Goal: Answer question/provide support

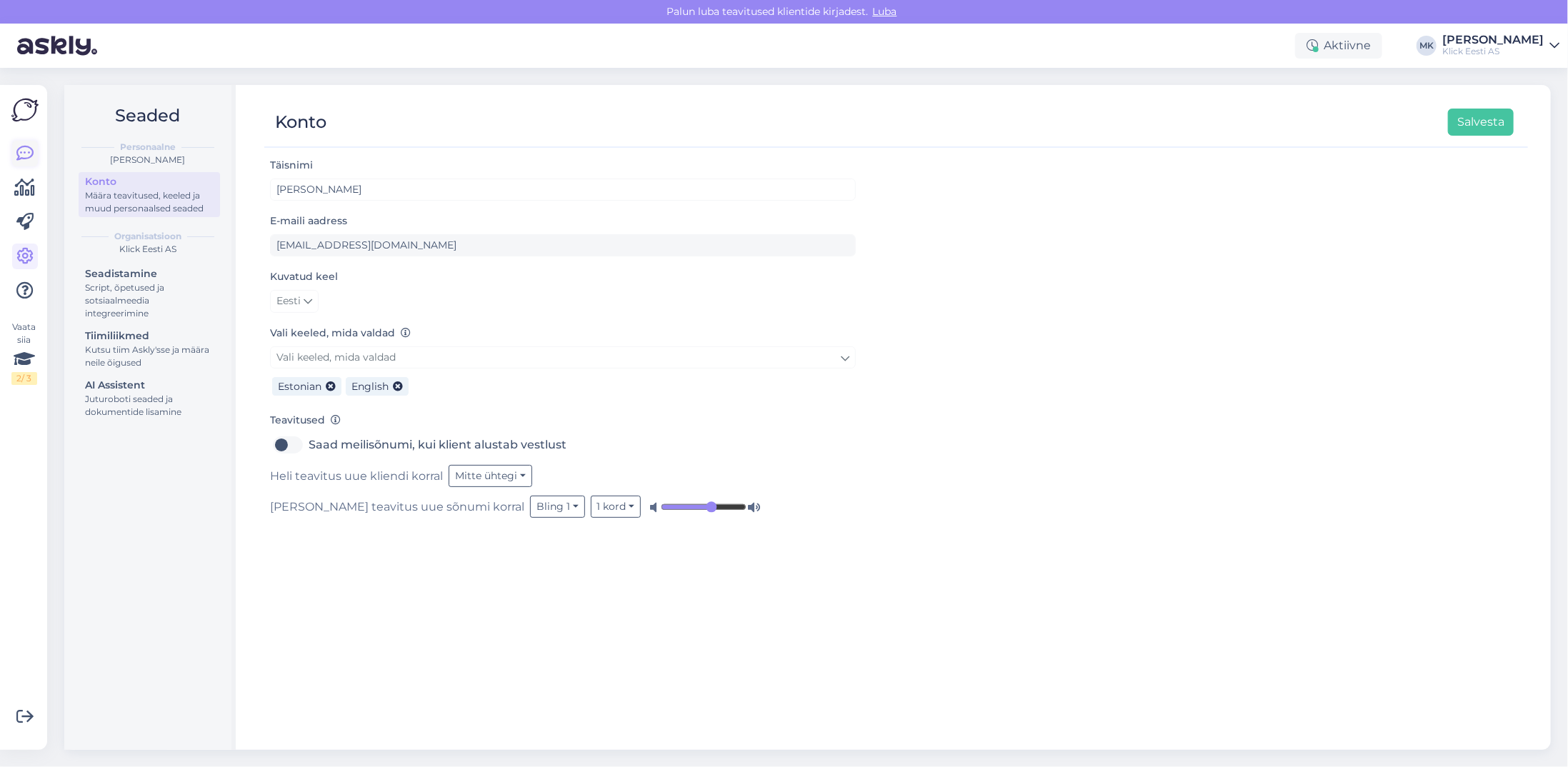
click at [21, 151] on icon at bounding box center [25, 154] width 18 height 18
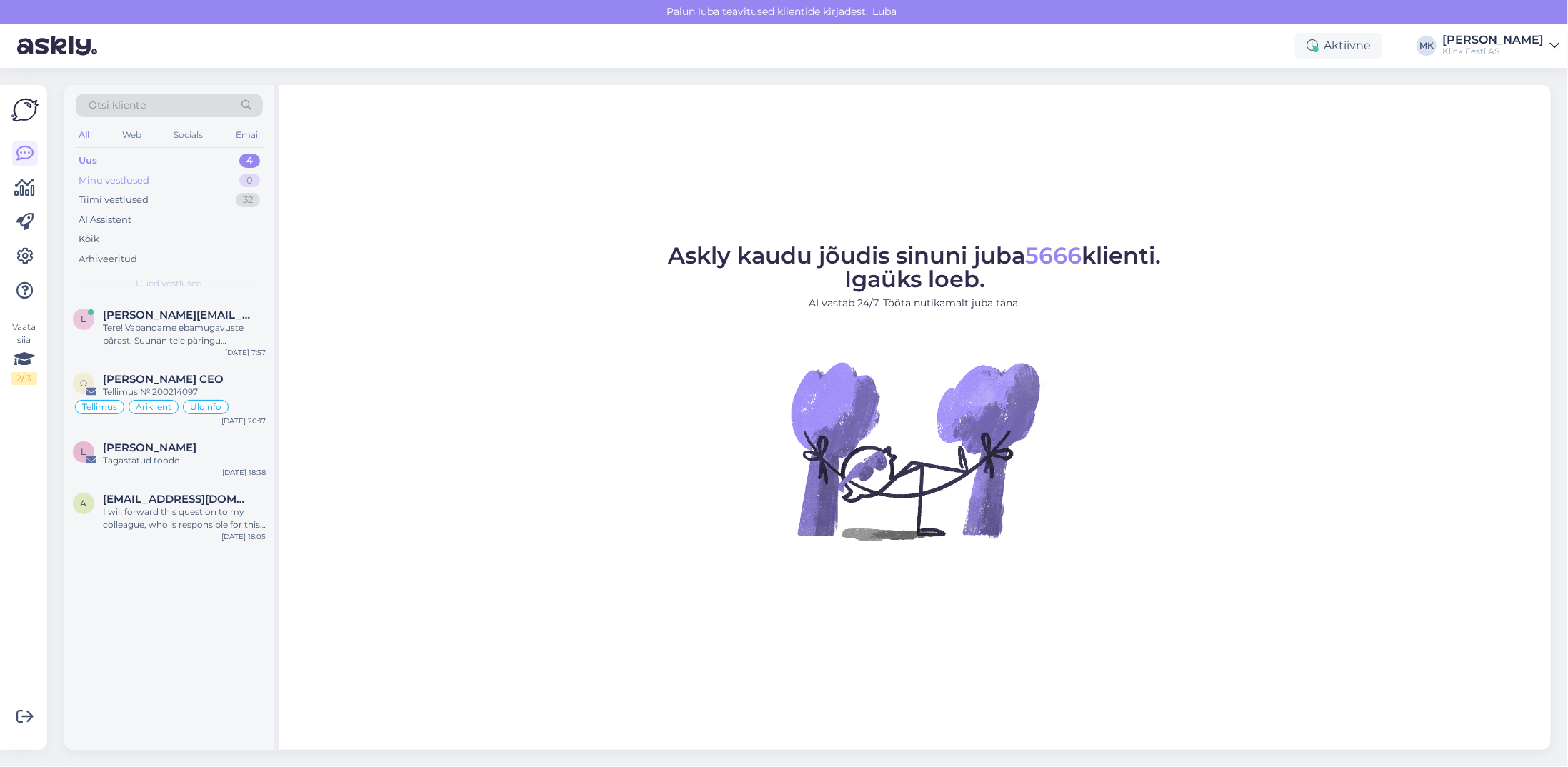
click at [134, 179] on div "Minu vestlused" at bounding box center [114, 180] width 71 height 14
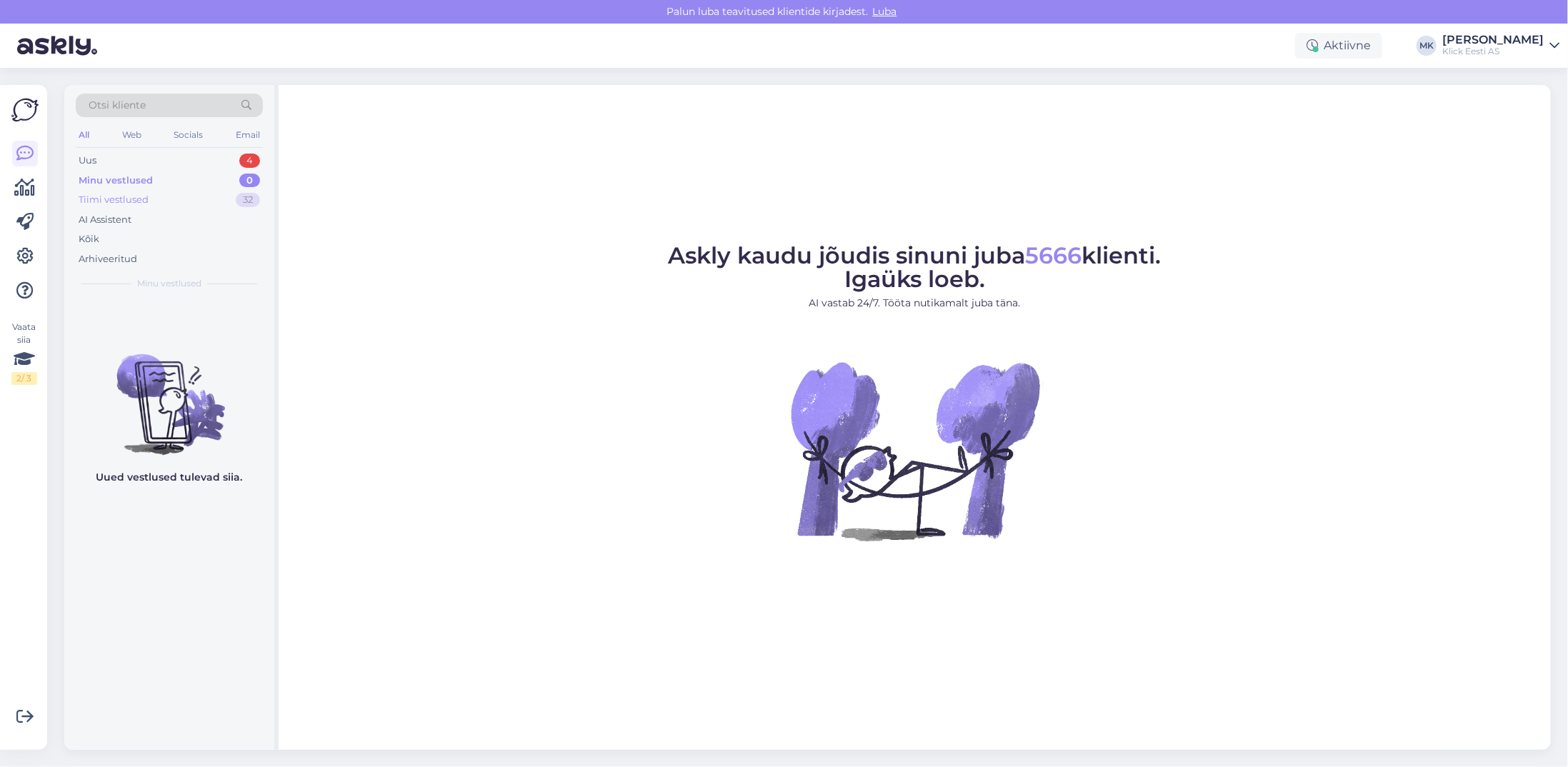
click at [132, 203] on div "Tiimi vestlused" at bounding box center [114, 200] width 70 height 14
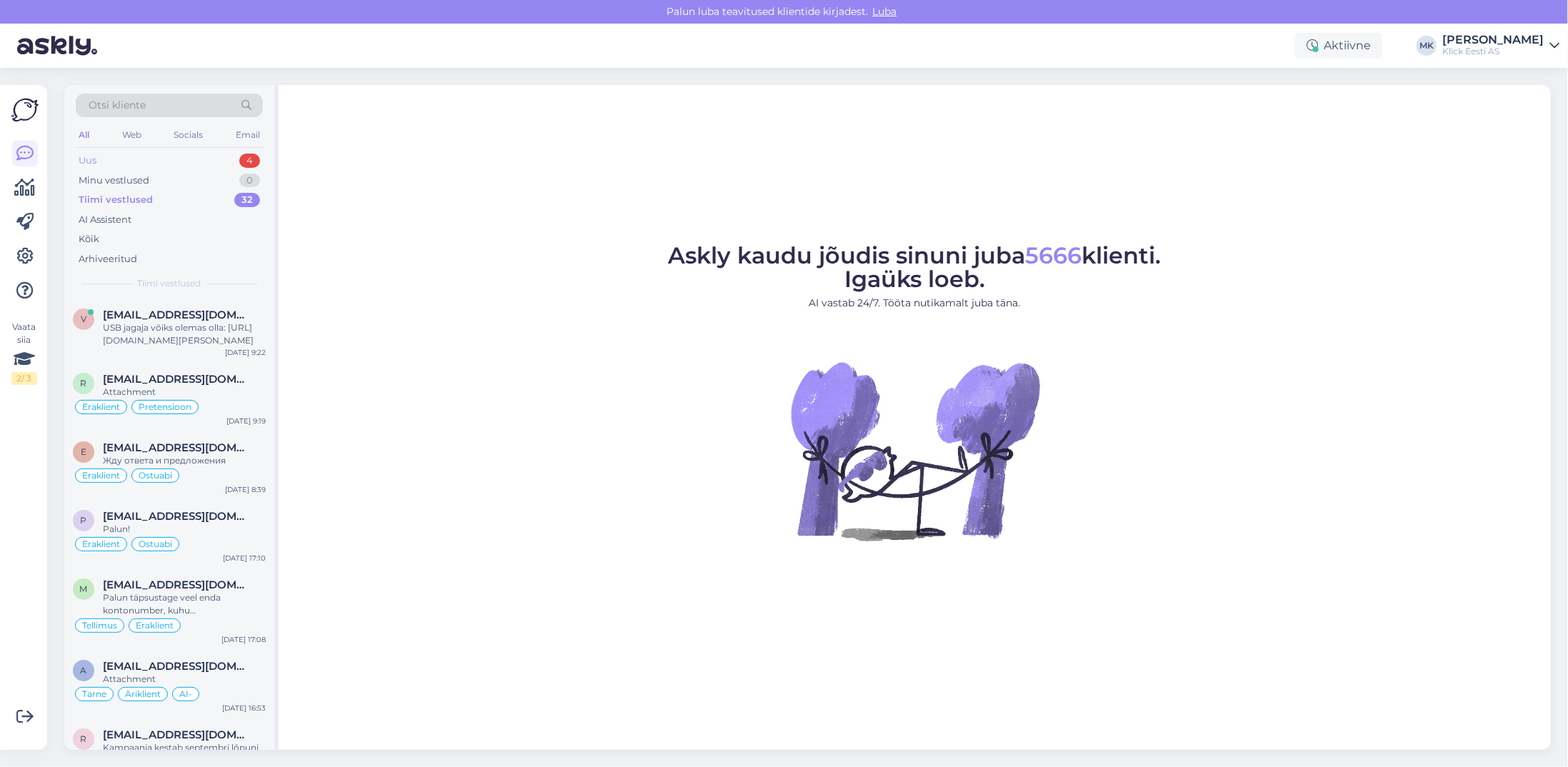
click at [126, 153] on div "Uus 4" at bounding box center [169, 160] width 187 height 20
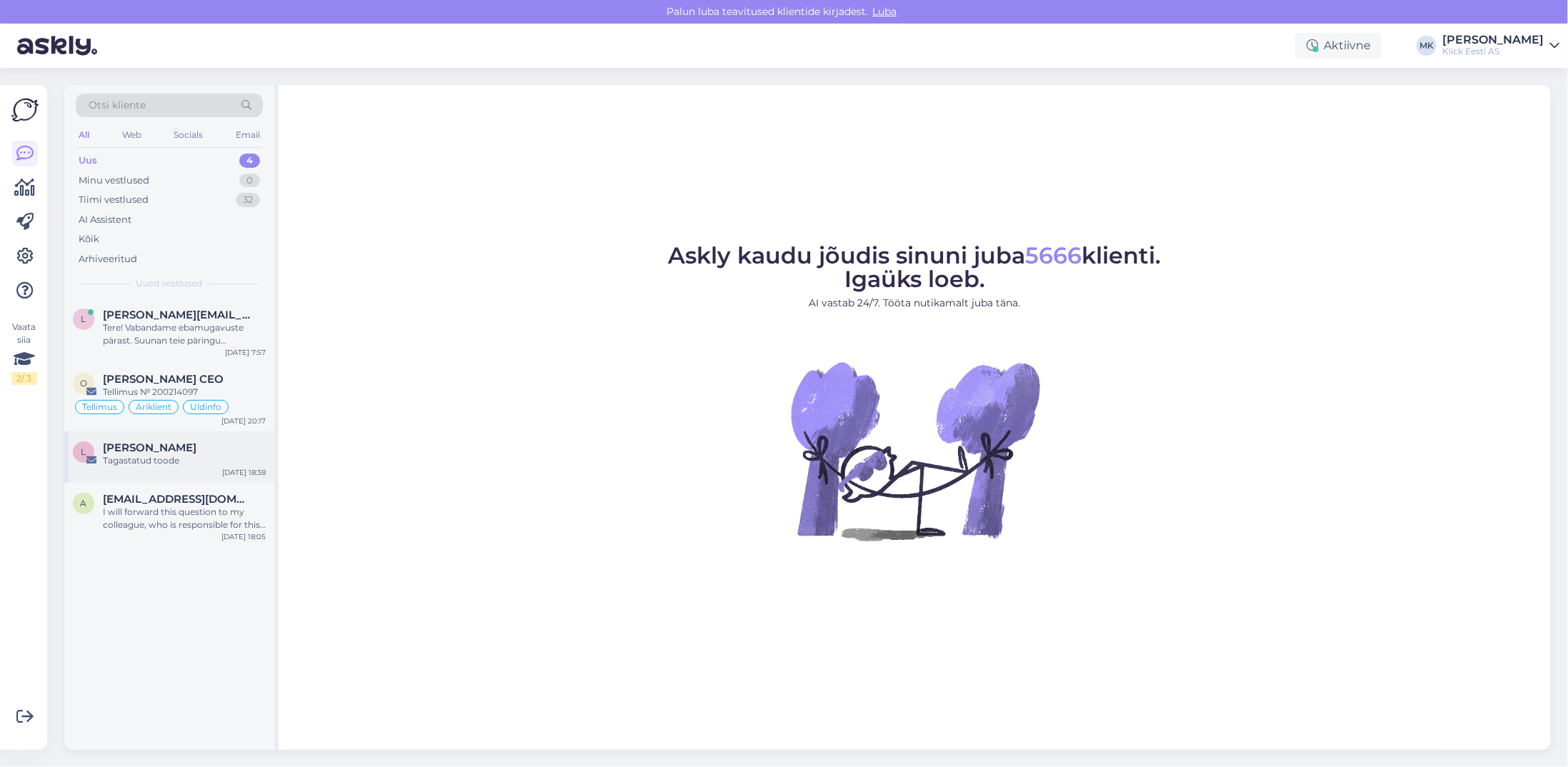
click at [204, 451] on div "[PERSON_NAME]" at bounding box center [184, 447] width 163 height 13
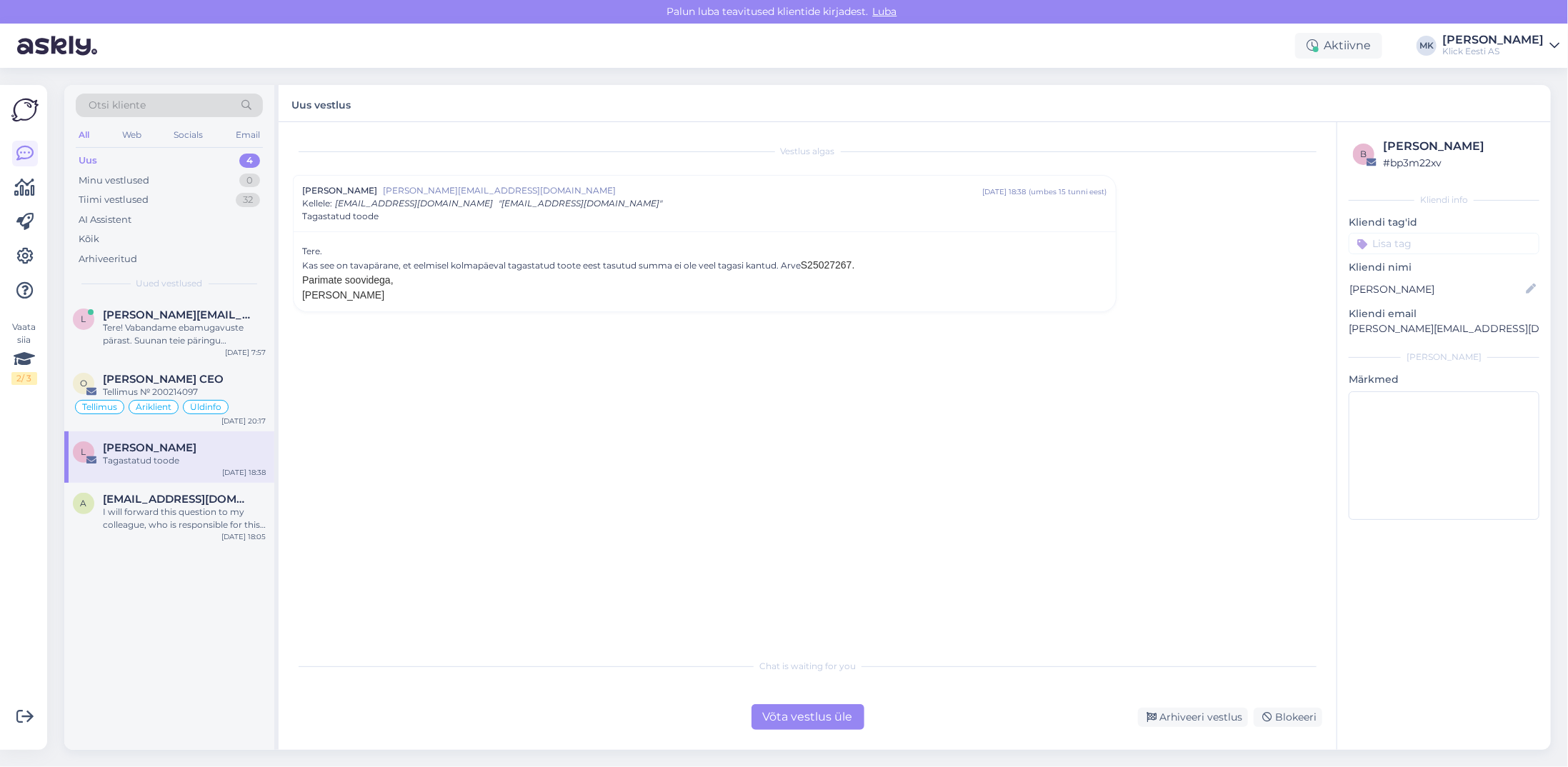
click at [830, 714] on div "Võta vestlus üle" at bounding box center [808, 716] width 113 height 25
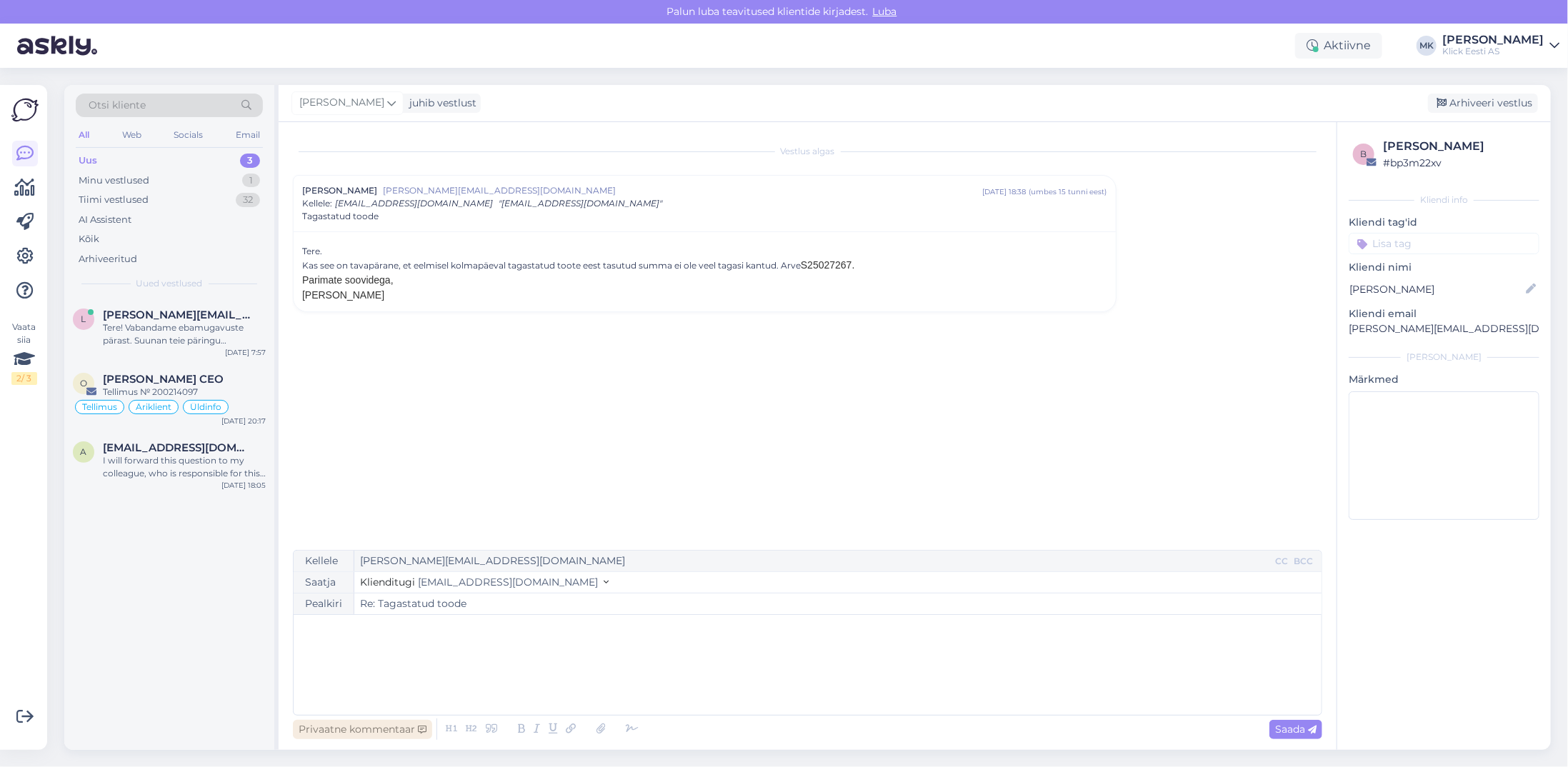
click at [343, 728] on div "Privaatne kommentaar" at bounding box center [362, 729] width 139 height 19
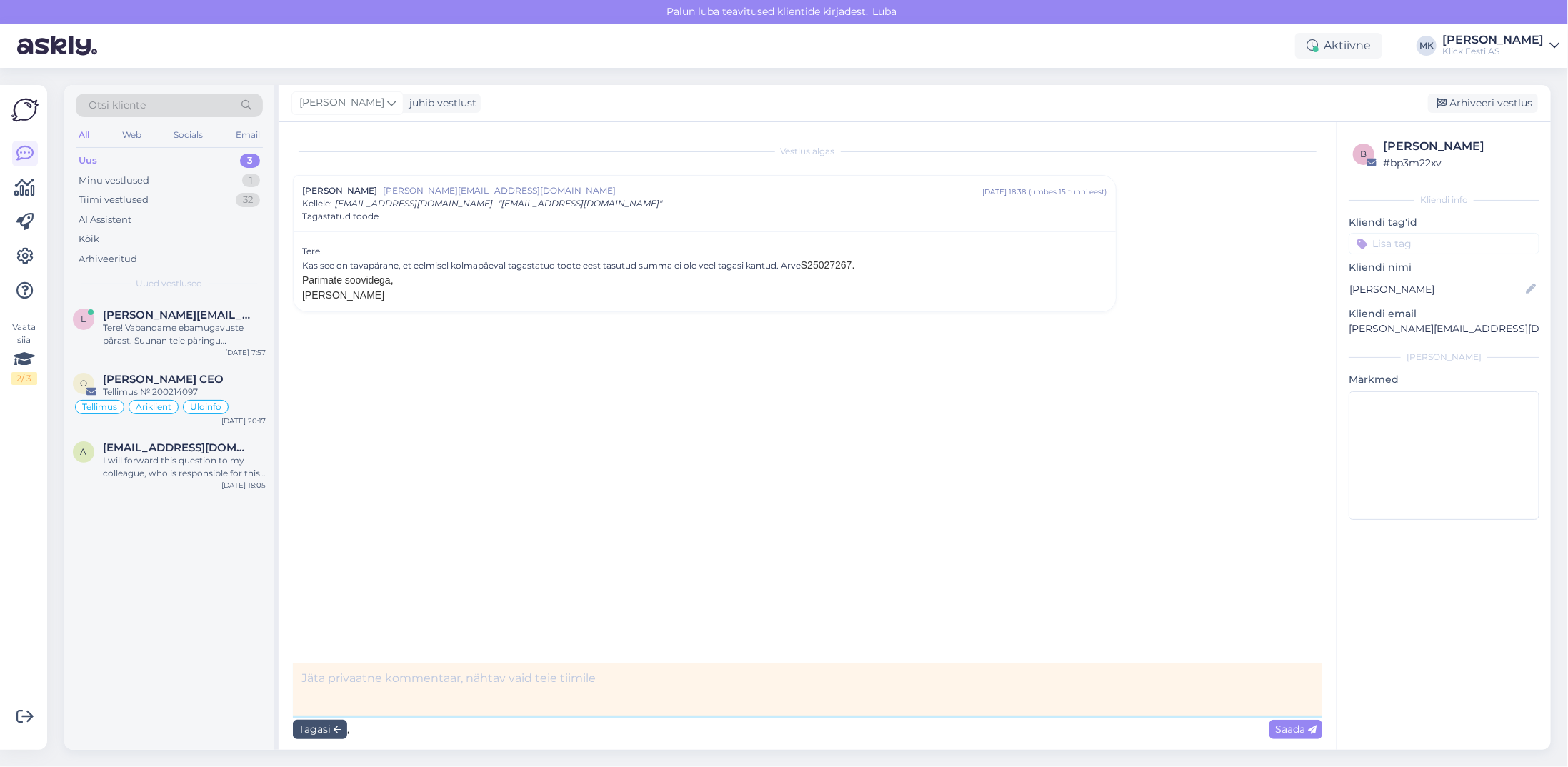
click at [355, 682] on textarea at bounding box center [807, 690] width 1029 height 53
type textarea "Annikale edastatud, seade veel hoolduses kontrollimata. Annika ise vastab klien…"
click at [1292, 729] on span "Saada" at bounding box center [1296, 728] width 41 height 13
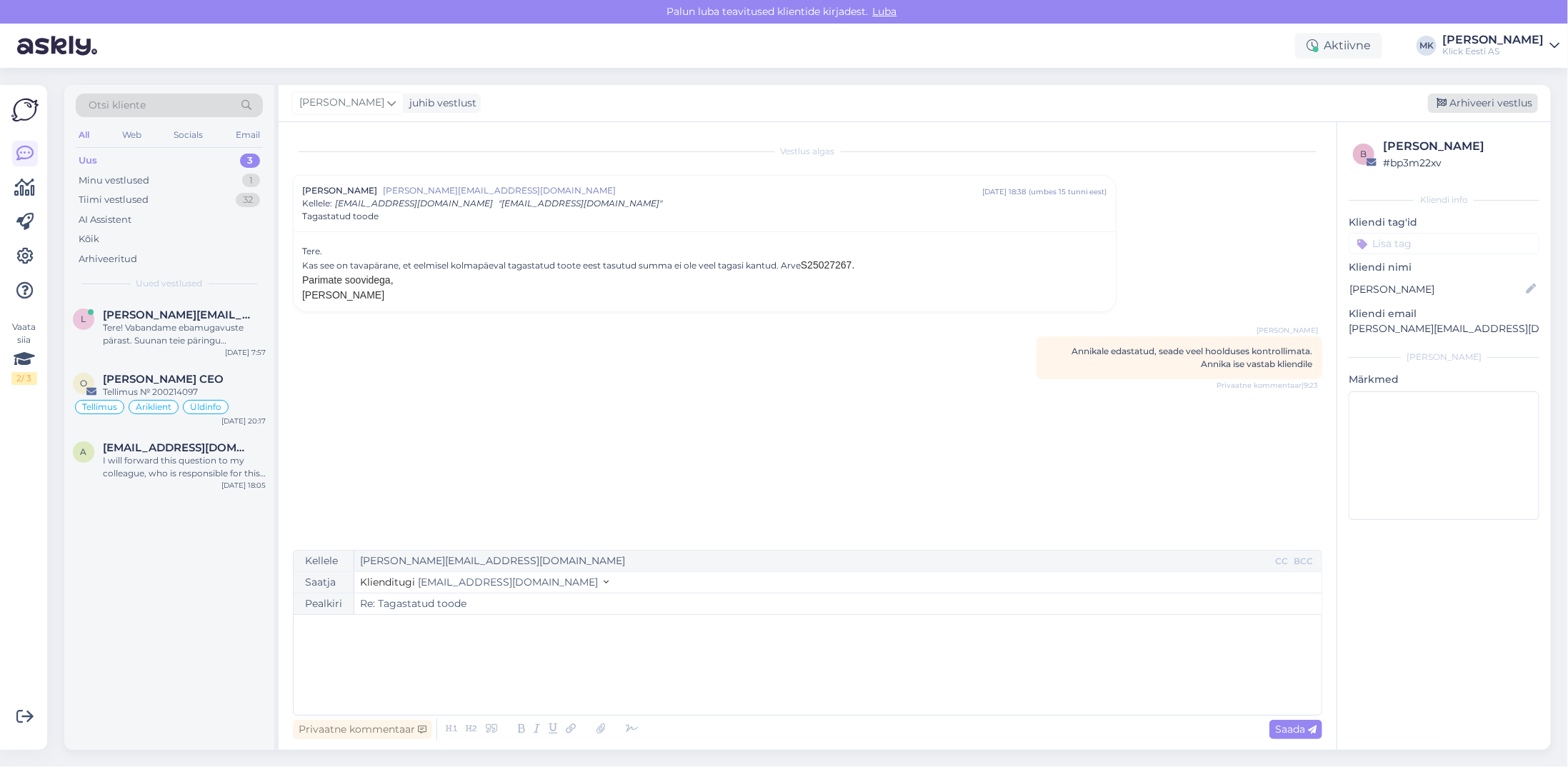
click at [1482, 102] on div "Arhiveeri vestlus" at bounding box center [1483, 103] width 110 height 19
